Goal: Find specific page/section: Find specific page/section

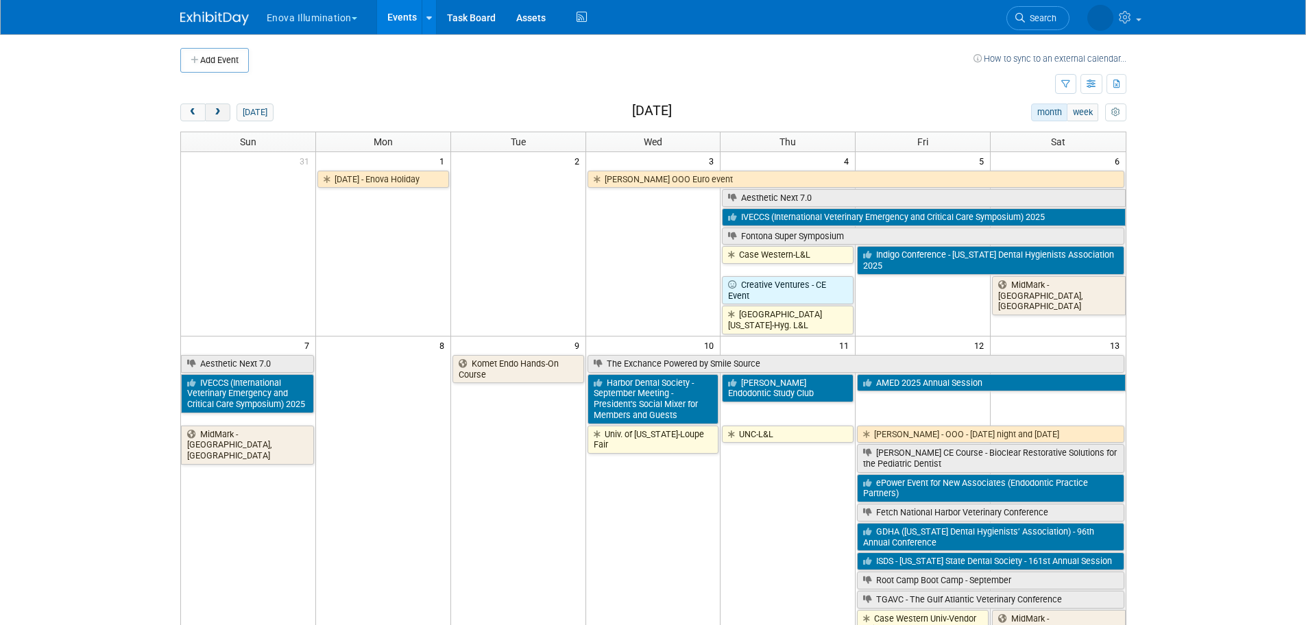
click at [222, 106] on button "next" at bounding box center [217, 113] width 25 height 18
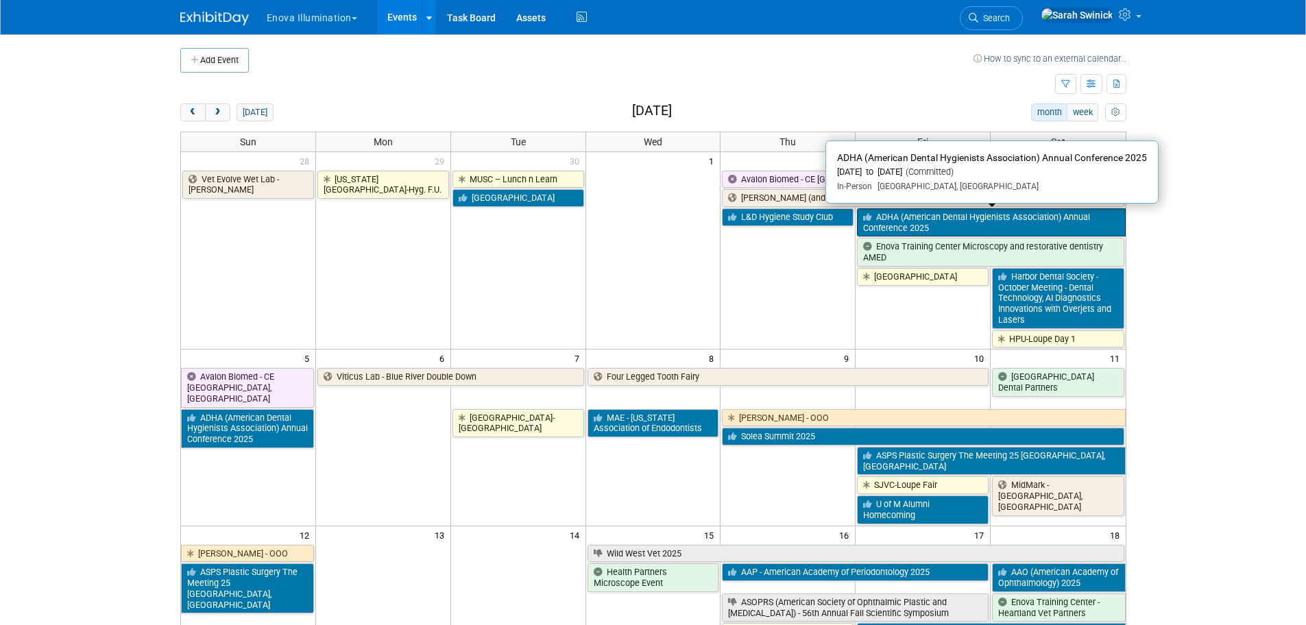
click at [1000, 223] on link "ADHA (American Dental Hygienists Association) Annual Conference 2025" at bounding box center [991, 222] width 268 height 28
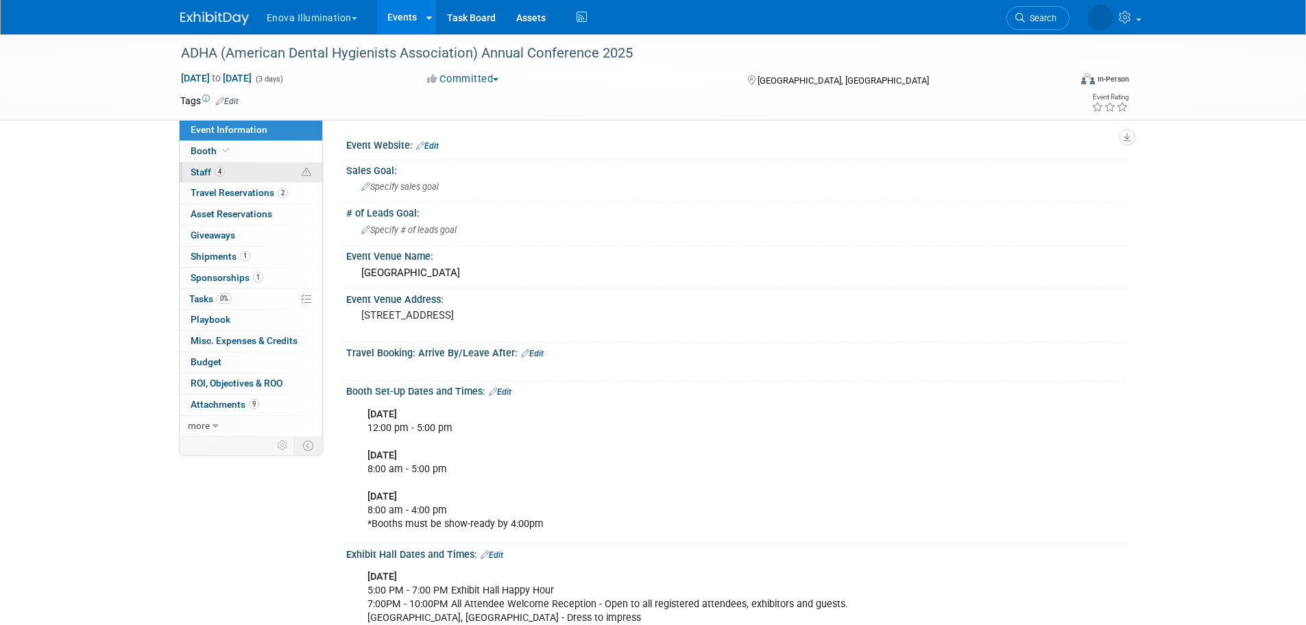
click at [304, 173] on icon at bounding box center [307, 173] width 10 height 10
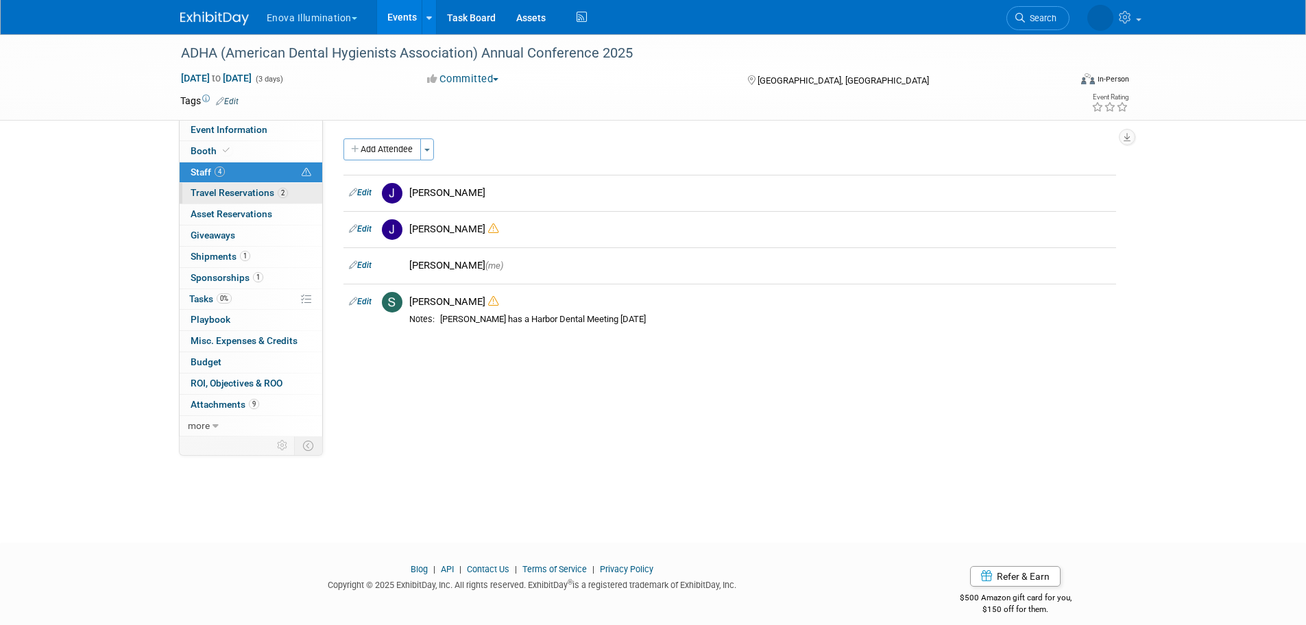
click at [301, 202] on link "2 Travel Reservations 2" at bounding box center [251, 193] width 143 height 21
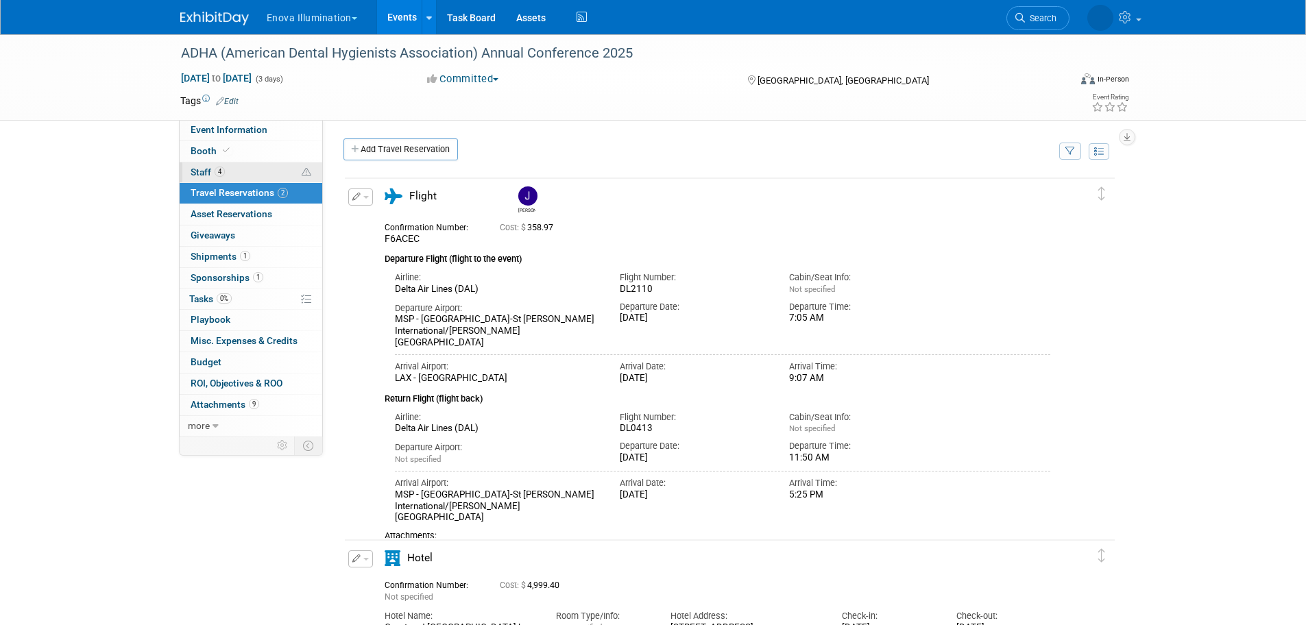
click at [259, 177] on link "4 Staff 4" at bounding box center [251, 173] width 143 height 21
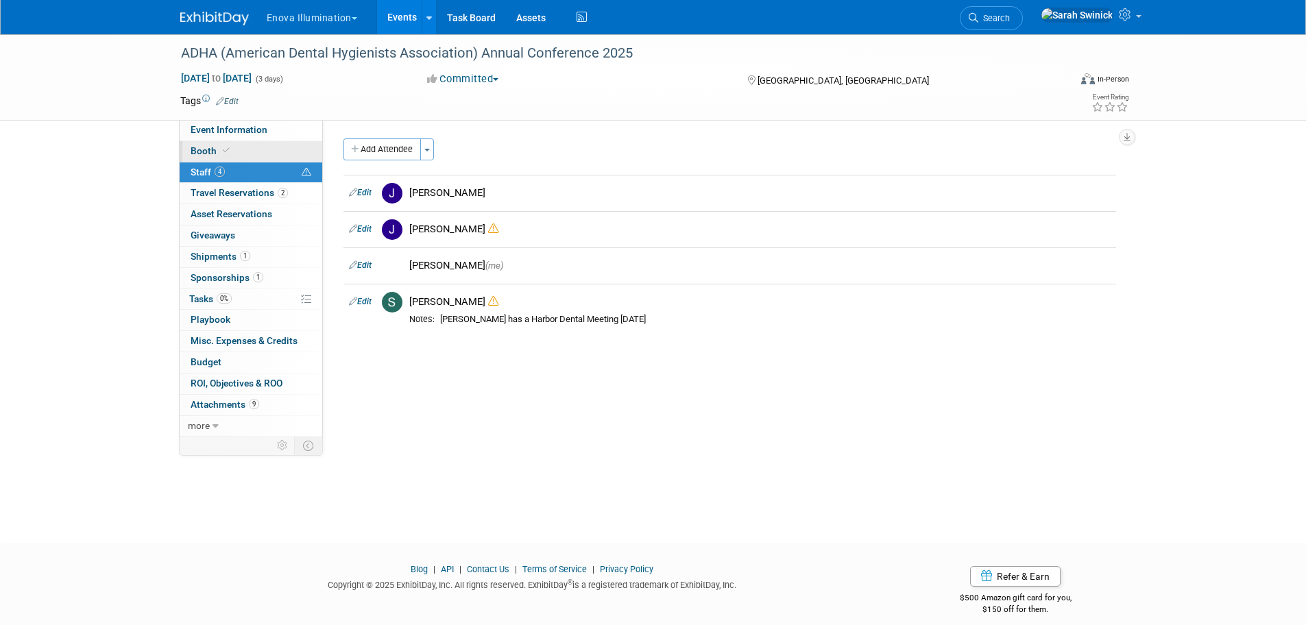
drag, startPoint x: 296, startPoint y: 129, endPoint x: 305, endPoint y: 145, distance: 18.5
click at [296, 129] on link "Event Information" at bounding box center [251, 130] width 143 height 21
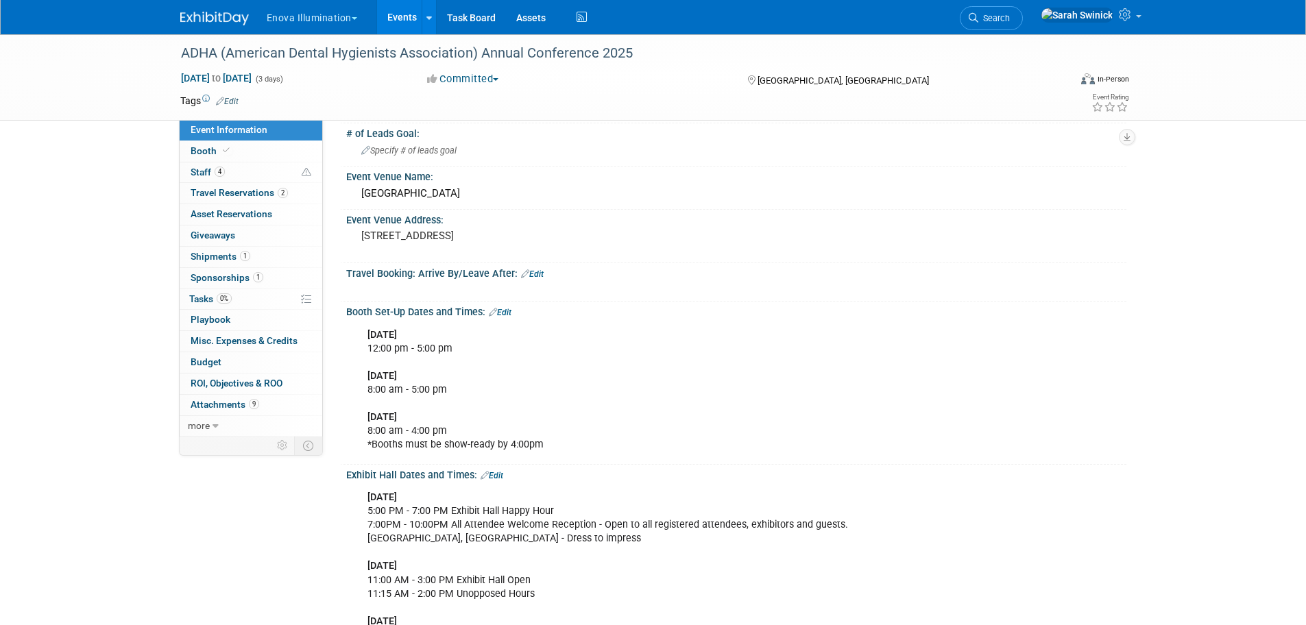
scroll to position [274, 0]
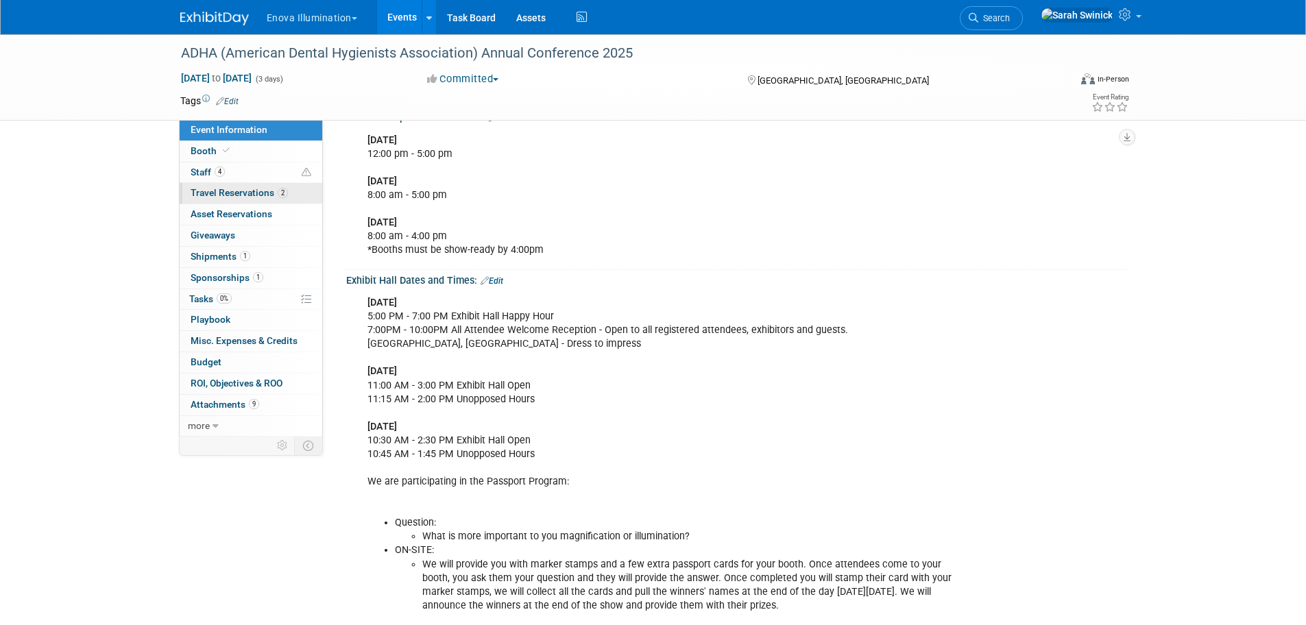
click at [270, 193] on span "Travel Reservations 2" at bounding box center [239, 192] width 97 height 11
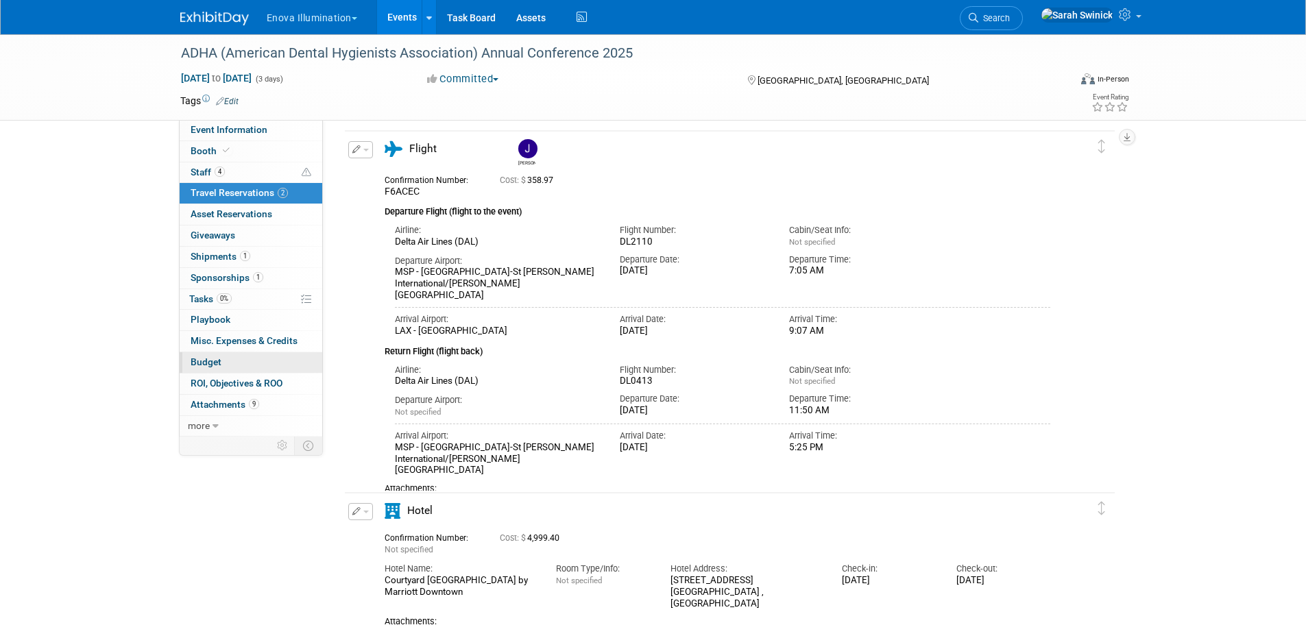
scroll to position [0, 0]
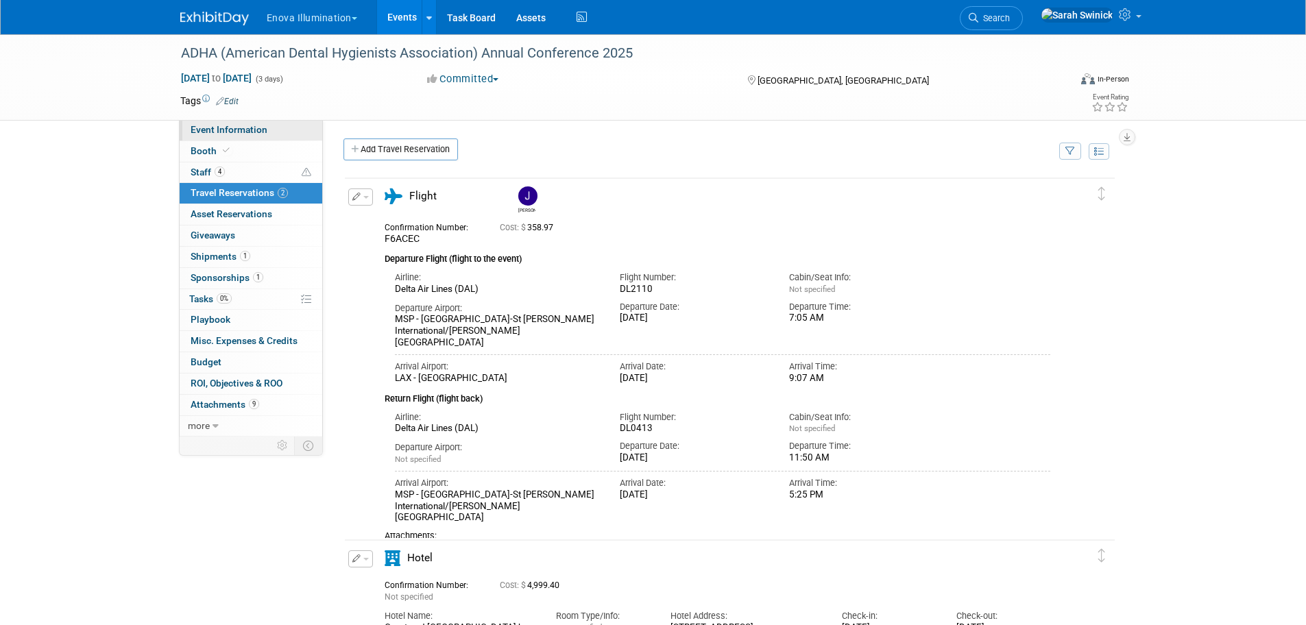
click at [274, 127] on link "Event Information" at bounding box center [251, 130] width 143 height 21
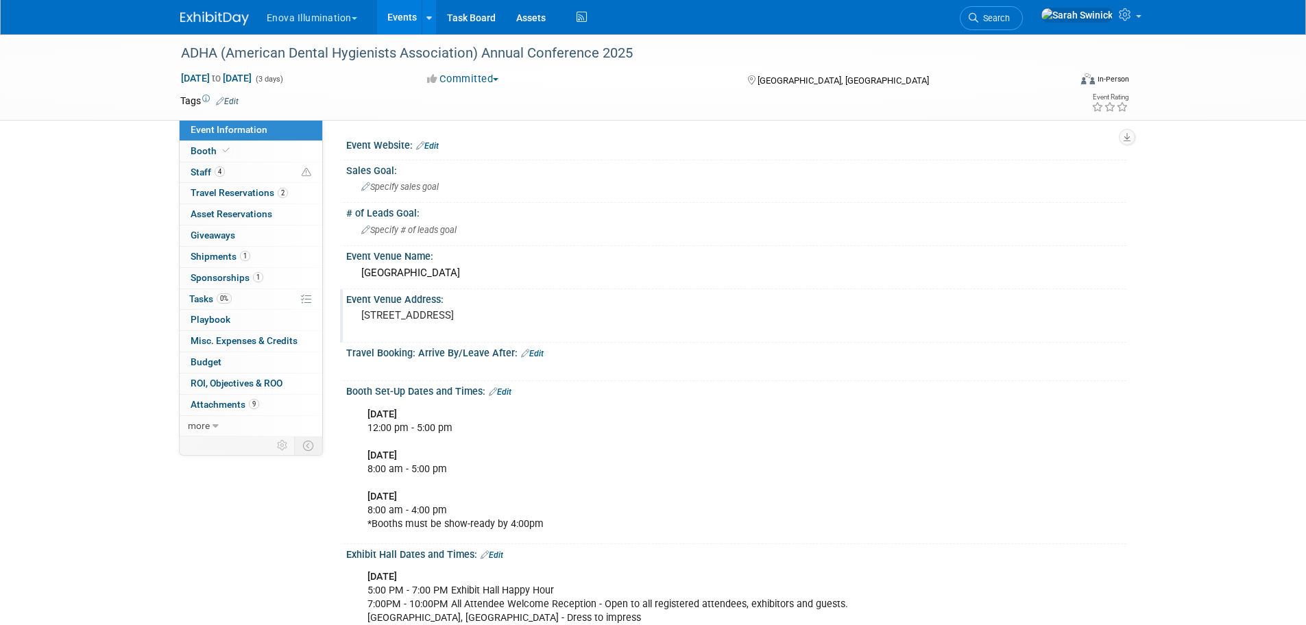
scroll to position [274, 0]
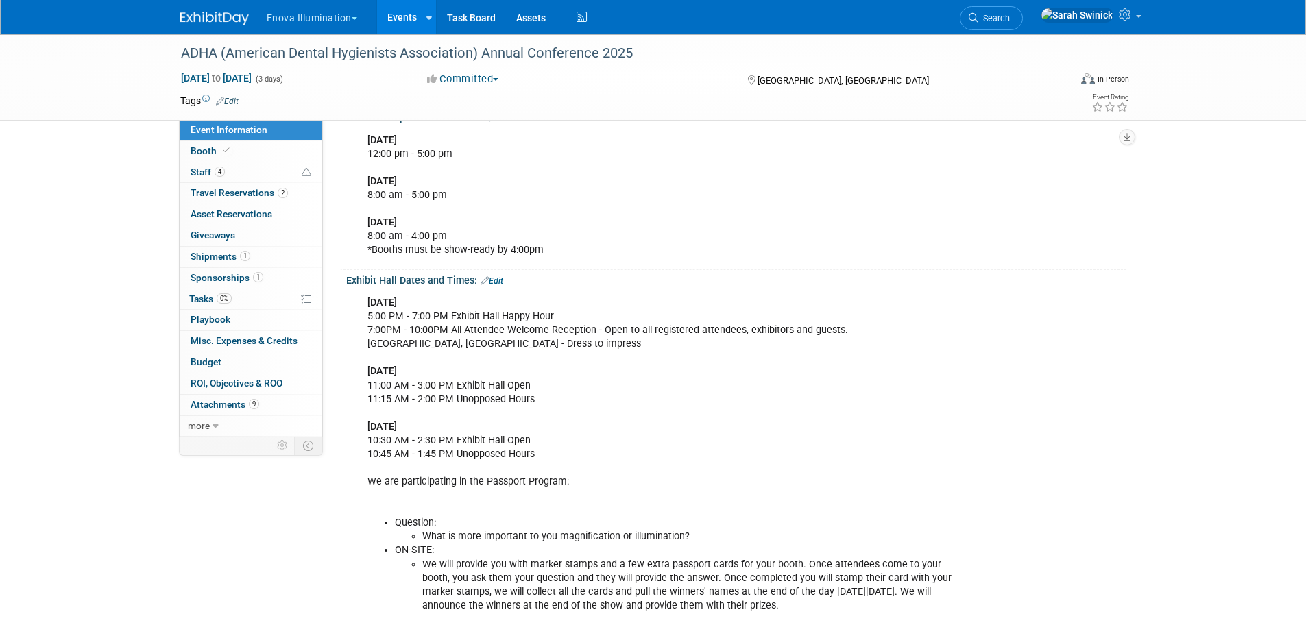
click at [237, 12] on link at bounding box center [222, 11] width 85 height 11
